Goal: Information Seeking & Learning: Learn about a topic

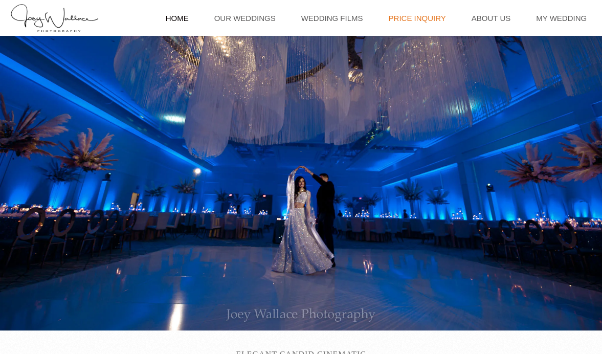
click at [399, 17] on link "Price Inquiry" at bounding box center [416, 18] width 67 height 36
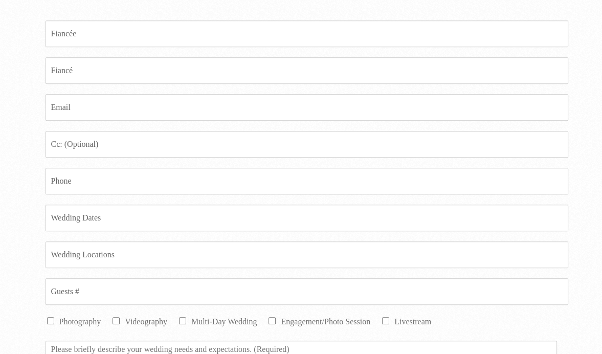
scroll to position [685, 0]
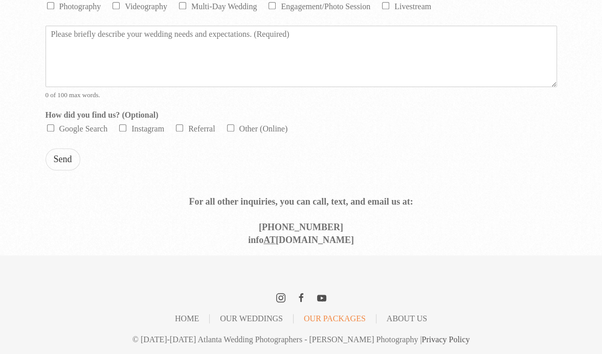
click at [319, 318] on link "Our Packages" at bounding box center [335, 318] width 62 height 1
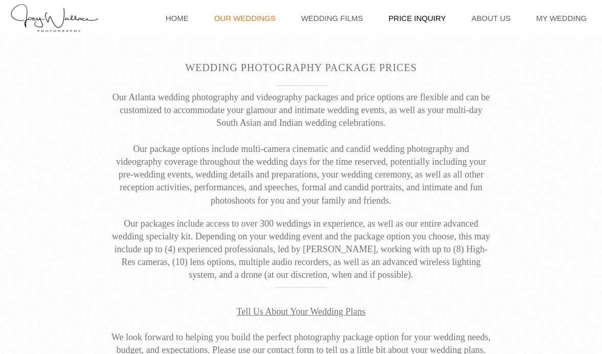
click at [242, 16] on link "Our Weddings" at bounding box center [245, 18] width 72 height 36
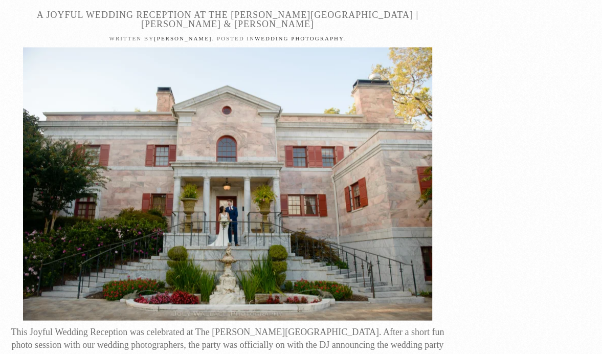
scroll to position [13512, 0]
